Goal: Transaction & Acquisition: Purchase product/service

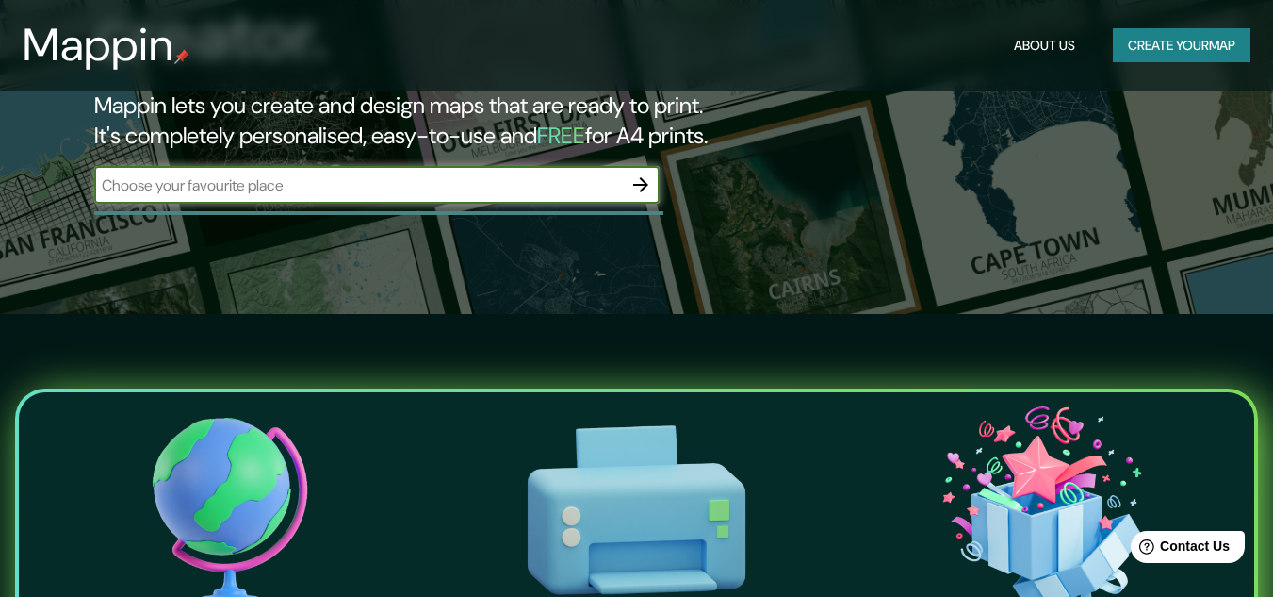
click at [597, 174] on input "text" at bounding box center [358, 185] width 528 height 22
type input "bogota"
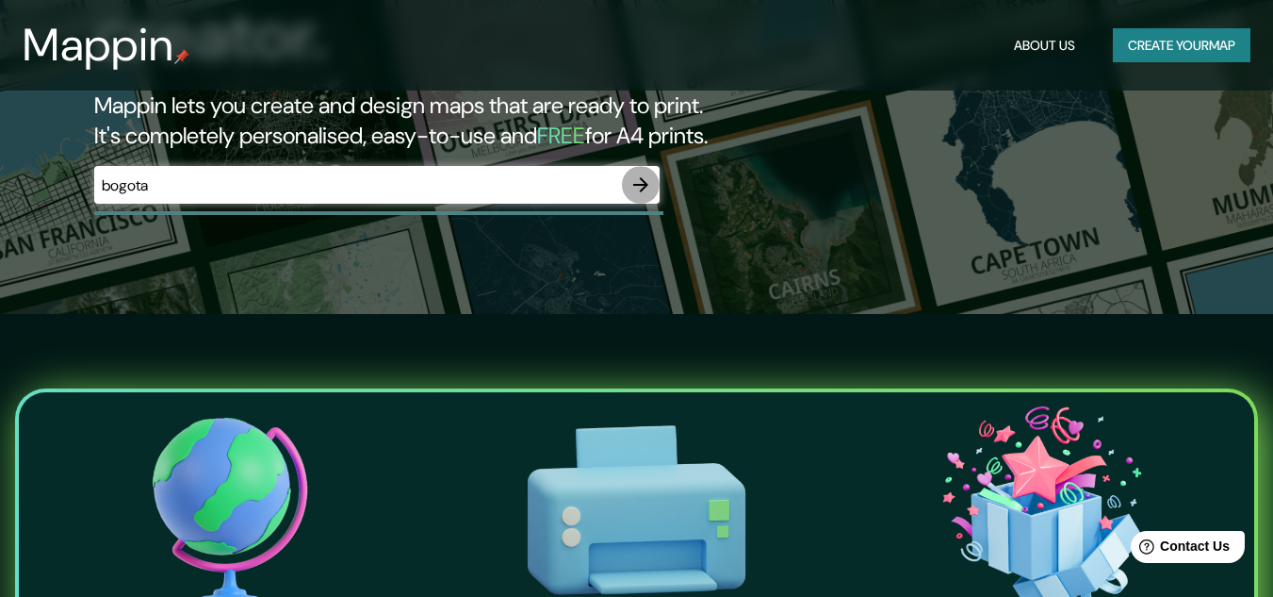
click at [642, 173] on icon "button" at bounding box center [641, 184] width 23 height 23
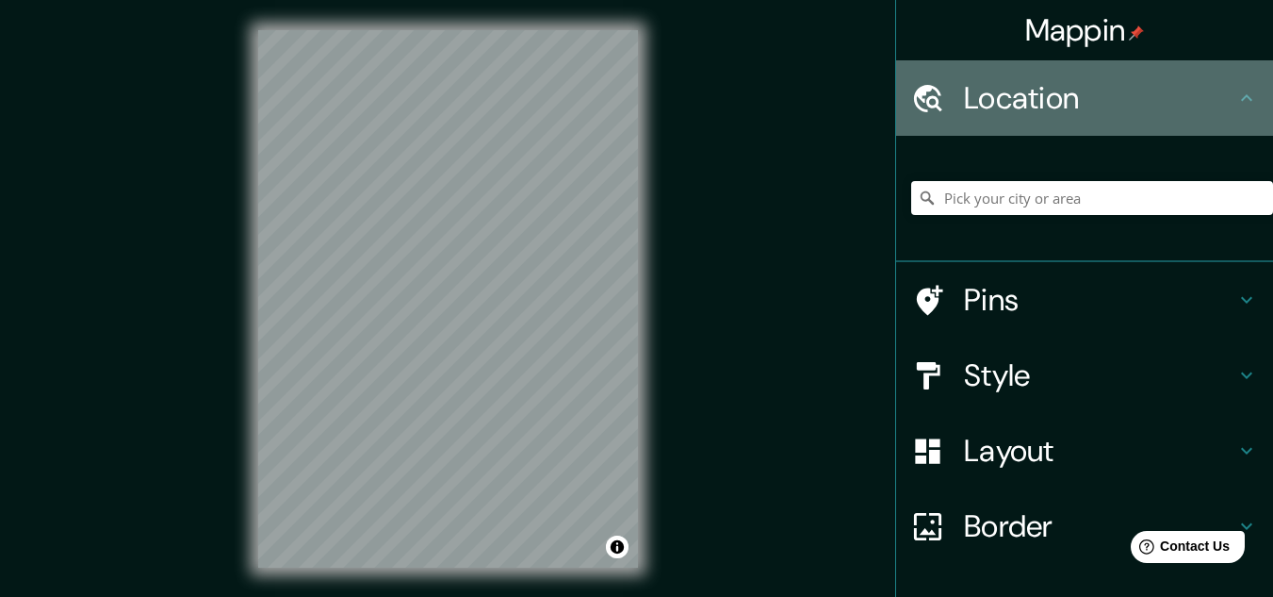
click at [1009, 82] on h4 "Location" at bounding box center [1099, 98] width 271 height 38
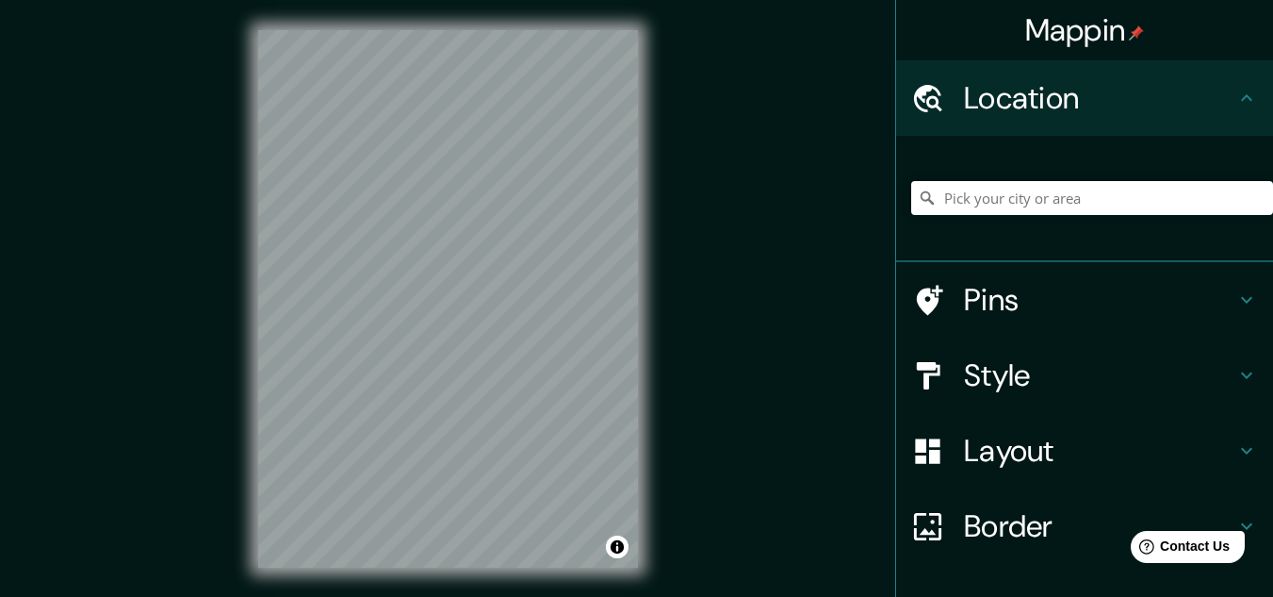
click at [1235, 94] on icon at bounding box center [1246, 98] width 23 height 23
click at [1064, 199] on input "Pick your city or area" at bounding box center [1092, 198] width 362 height 34
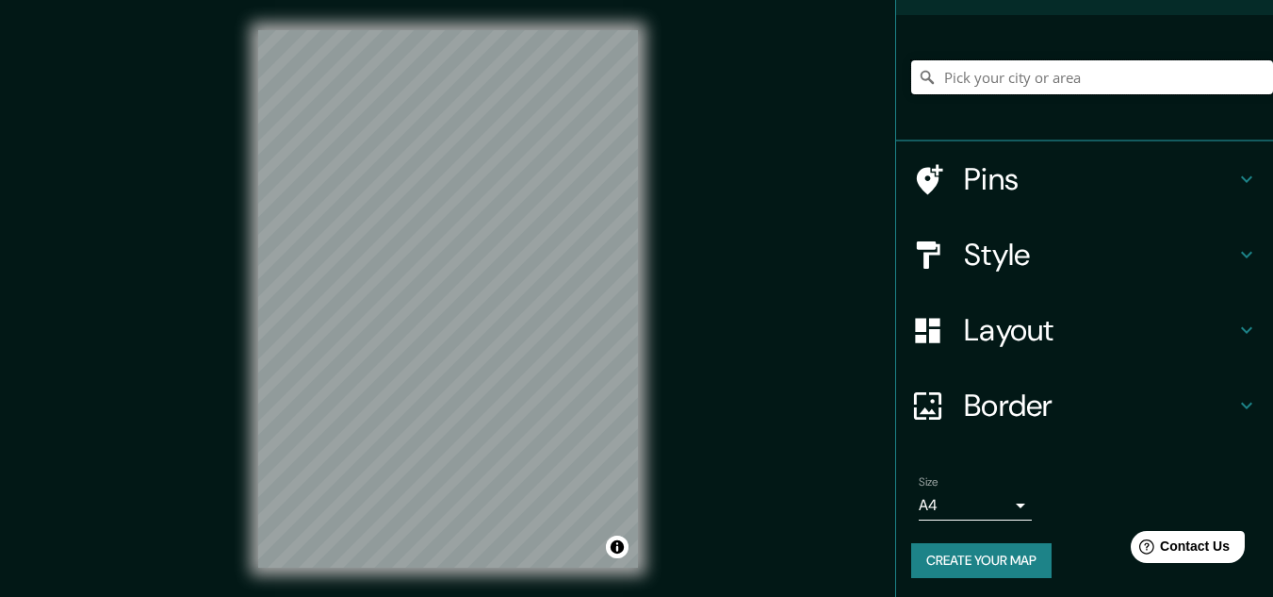
scroll to position [124, 0]
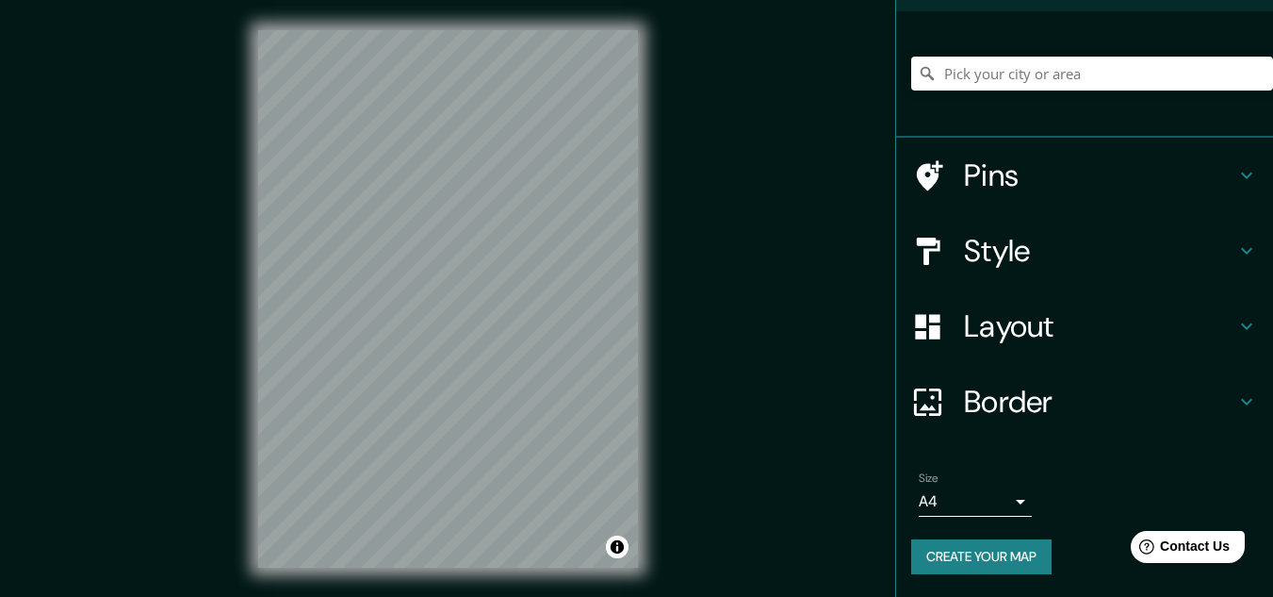
click at [1023, 310] on h4 "Layout" at bounding box center [1099, 326] width 271 height 38
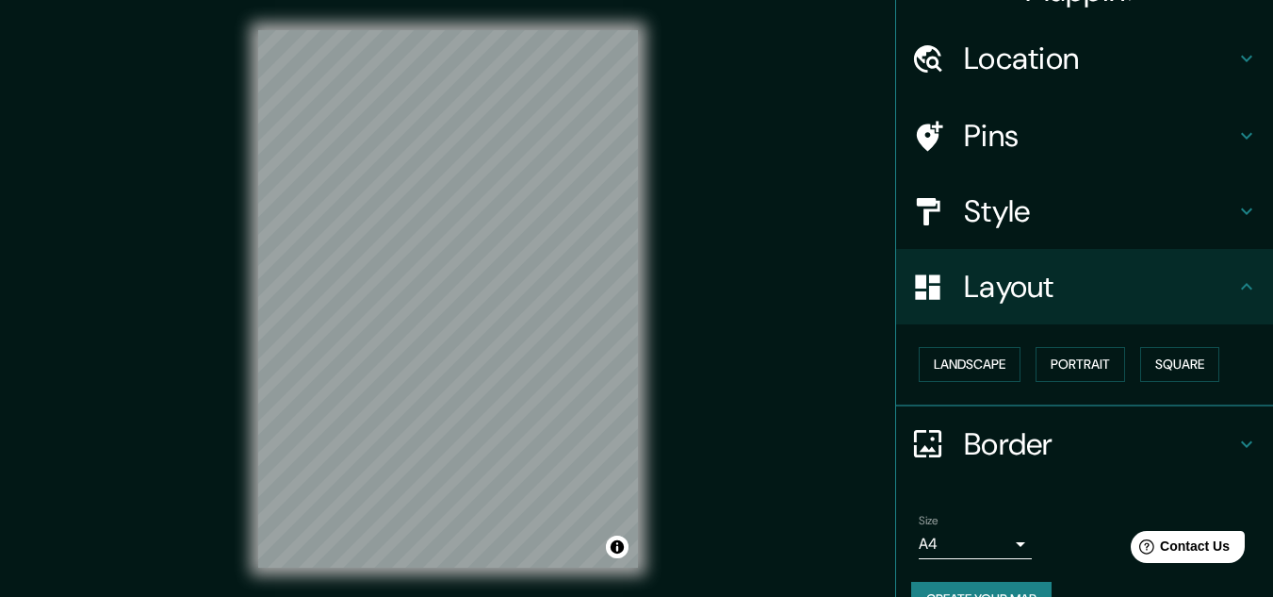
scroll to position [0, 0]
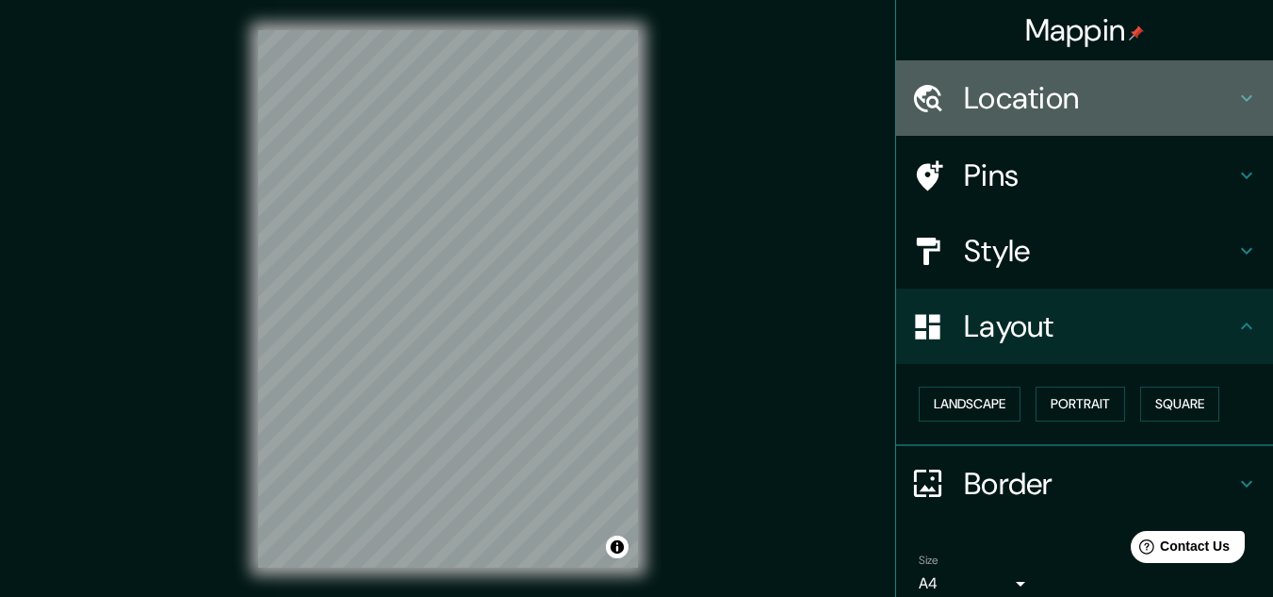
click at [1020, 110] on h4 "Location" at bounding box center [1099, 98] width 271 height 38
